Goal: Book appointment/travel/reservation

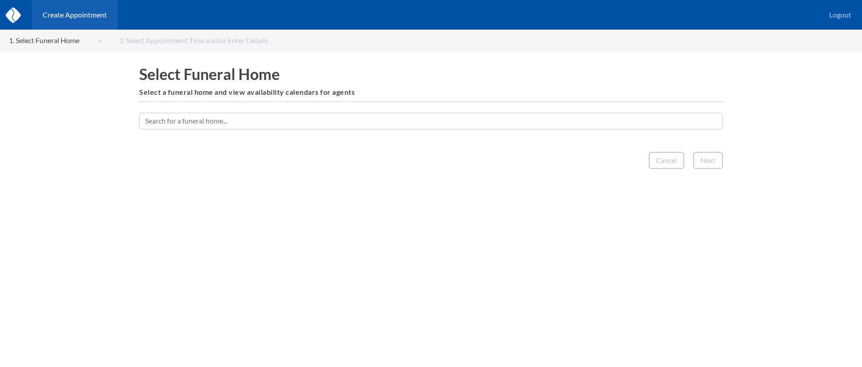
click at [507, 121] on input "text" at bounding box center [431, 121] width 584 height 16
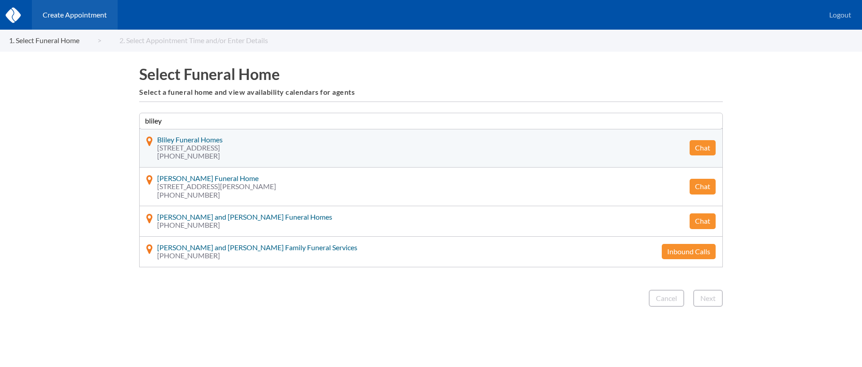
type input "bliley"
click at [705, 150] on button "Chat" at bounding box center [703, 147] width 26 height 15
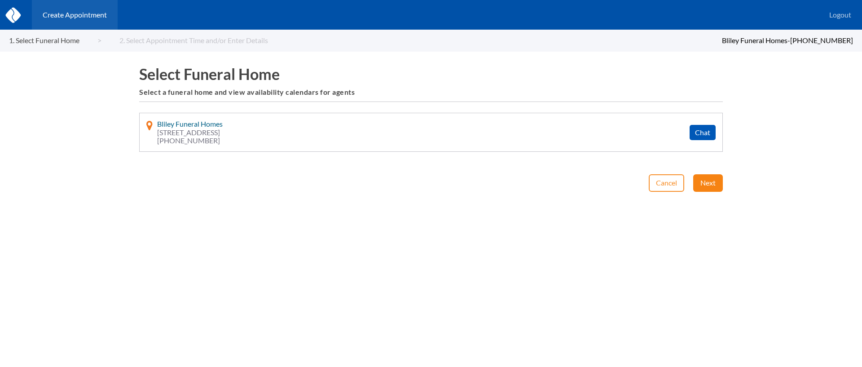
click at [708, 190] on button "Next" at bounding box center [709, 182] width 30 height 17
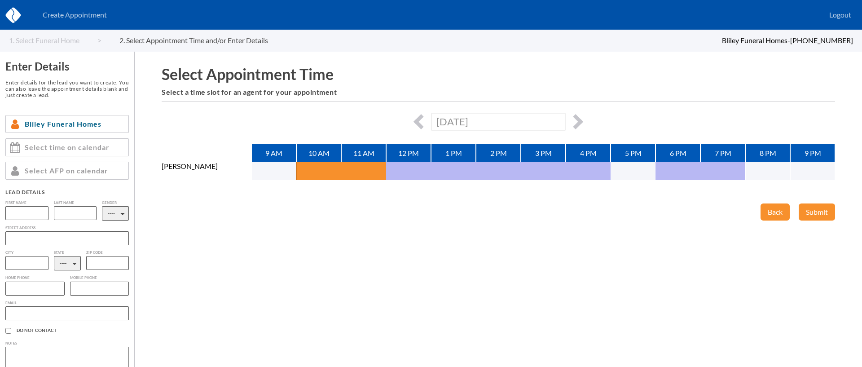
click at [583, 121] on div "Fri, September 12th, 2025" at bounding box center [499, 122] width 674 height 18
click at [582, 119] on div "Fri, September 12th, 2025" at bounding box center [499, 122] width 674 height 18
click at [579, 119] on button "button" at bounding box center [575, 121] width 15 height 15
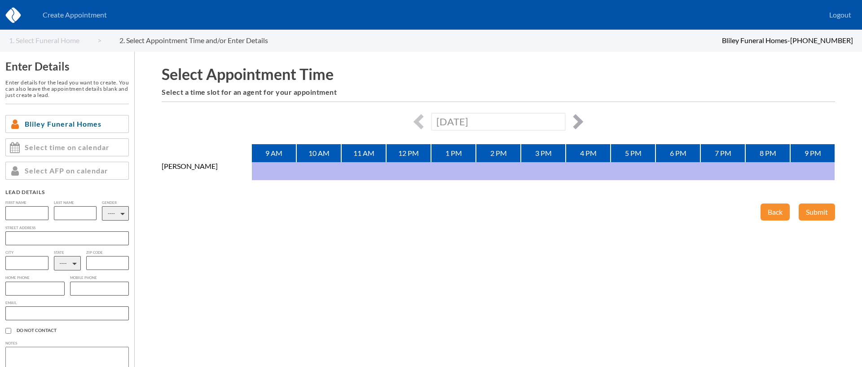
click at [579, 119] on button "button" at bounding box center [575, 121] width 15 height 15
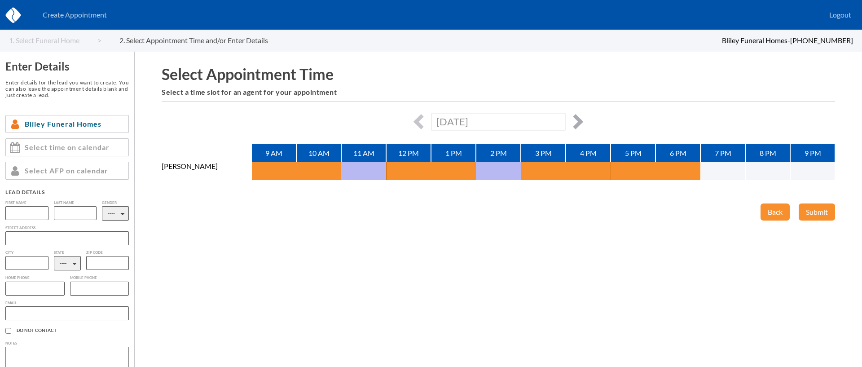
click at [579, 121] on button "button" at bounding box center [575, 121] width 15 height 15
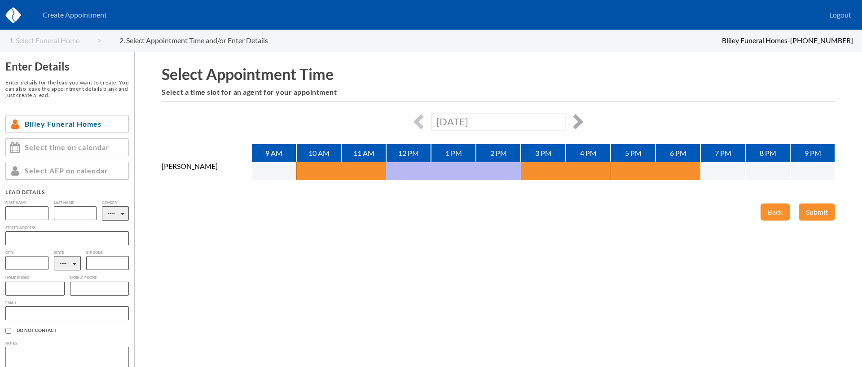
click at [573, 121] on button "button" at bounding box center [575, 121] width 15 height 15
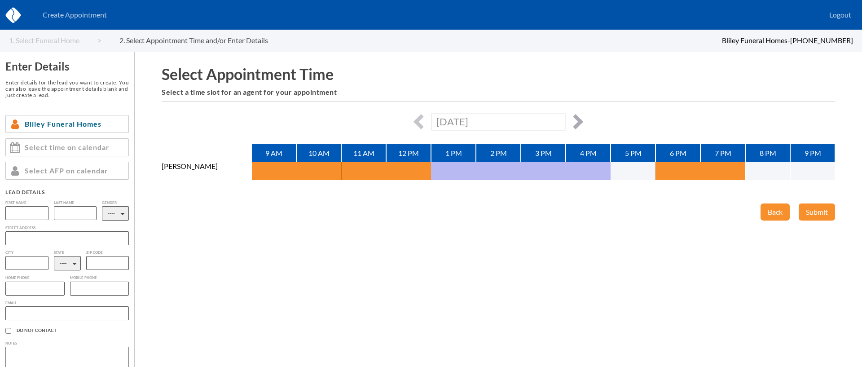
click at [575, 117] on button "button" at bounding box center [575, 121] width 15 height 15
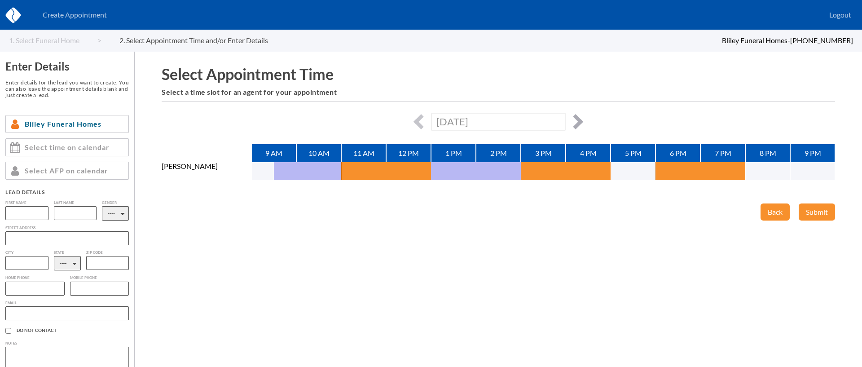
click at [577, 123] on button "button" at bounding box center [575, 121] width 15 height 15
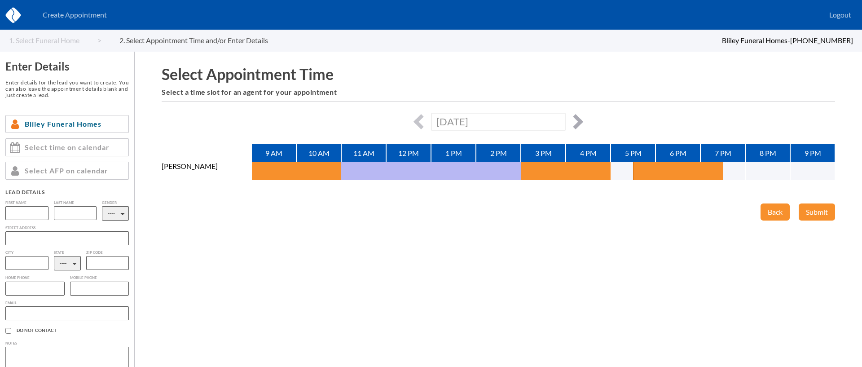
click at [577, 123] on button "button" at bounding box center [575, 121] width 15 height 15
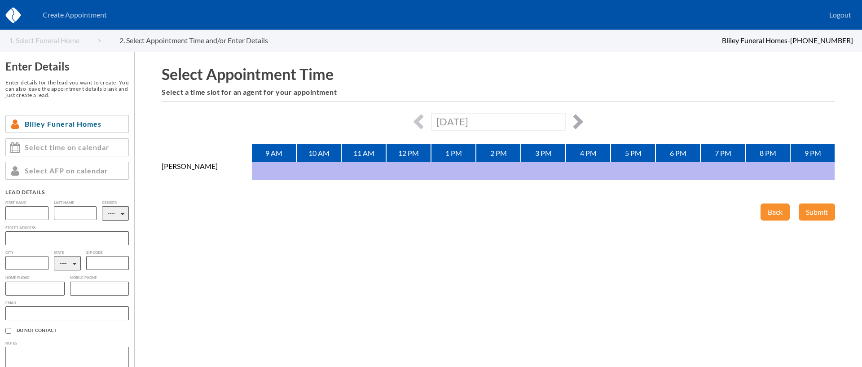
click at [577, 123] on button "button" at bounding box center [575, 121] width 15 height 15
type input "Mon, September 22nd, 2025"
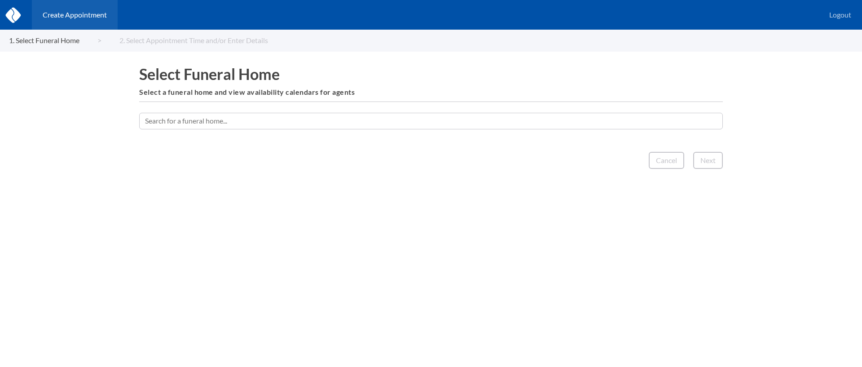
click at [460, 124] on input "text" at bounding box center [431, 121] width 584 height 16
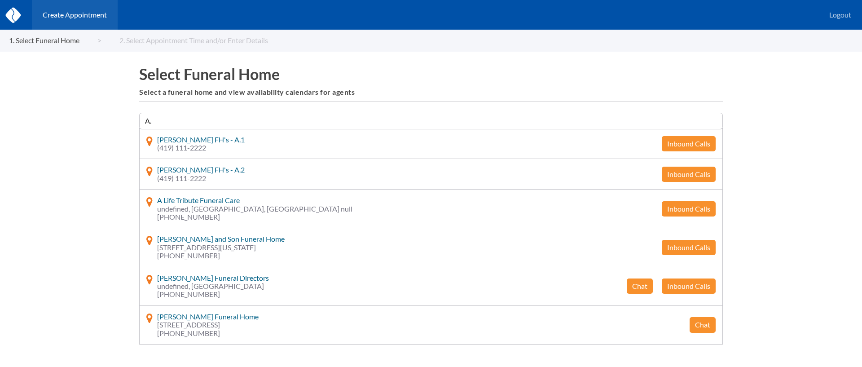
type input "A"
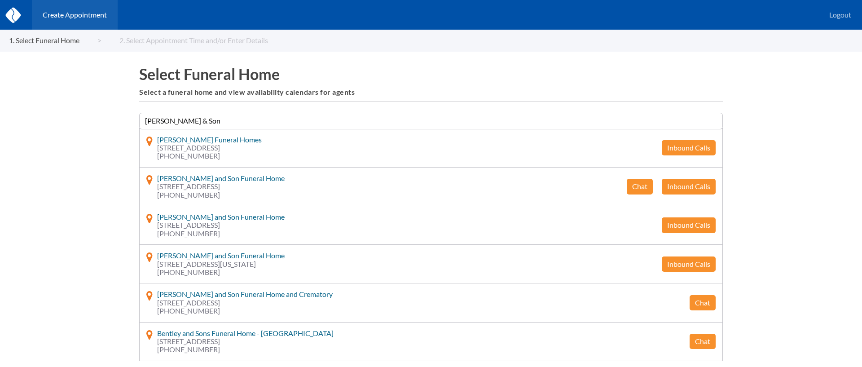
type input "[PERSON_NAME] & Son"
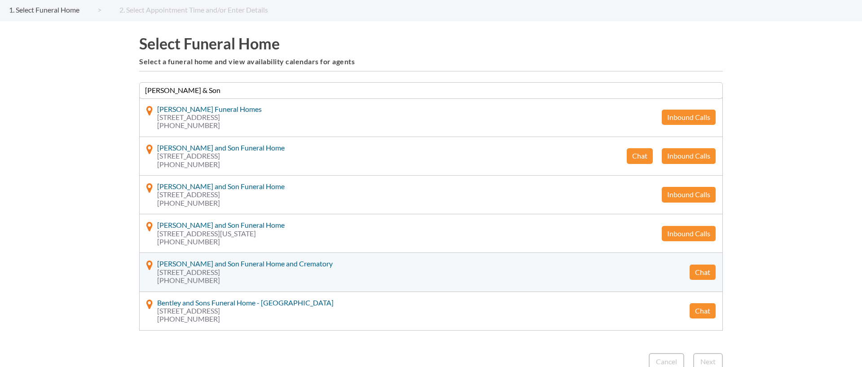
scroll to position [34, 0]
